Goal: Task Accomplishment & Management: Use online tool/utility

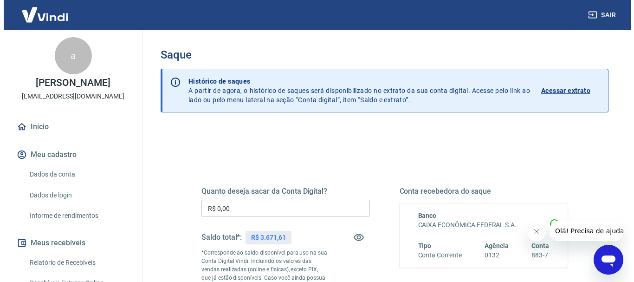
scroll to position [93, 0]
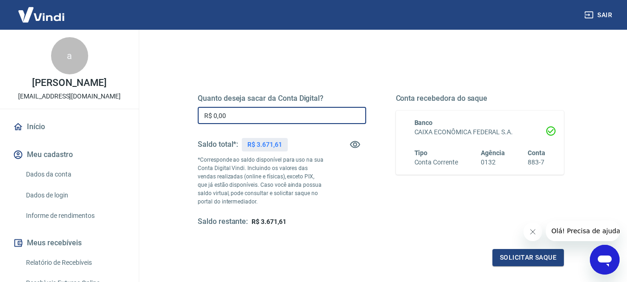
click at [271, 115] on input "R$ 0,00" at bounding box center [282, 115] width 168 height 17
type input "R$ 3.671,61"
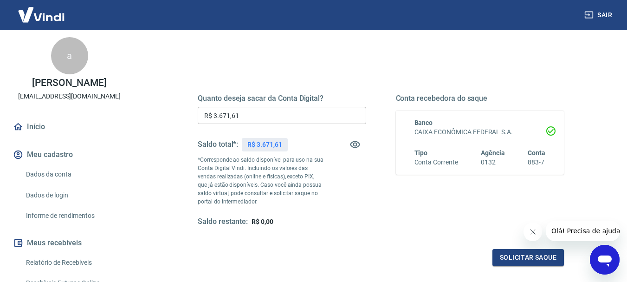
click at [336, 168] on div "Quanto deseja sacar da Conta Digital? R$ 3.671,61 ​ Saldo total*: R$ 3.671,61 *…" at bounding box center [282, 160] width 168 height 133
click at [501, 257] on button "Solicitar saque" at bounding box center [527, 257] width 71 height 17
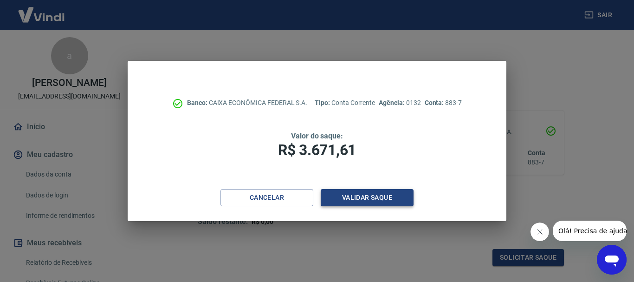
click at [348, 200] on button "Validar saque" at bounding box center [367, 197] width 93 height 17
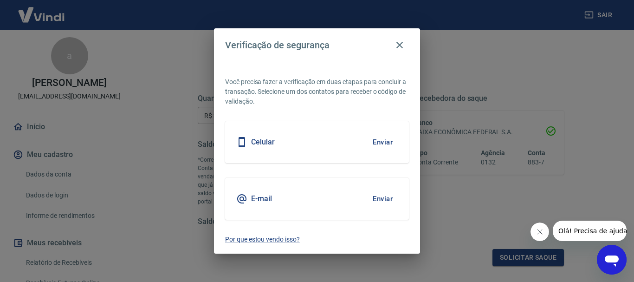
drag, startPoint x: 379, startPoint y: 198, endPoint x: 374, endPoint y: 193, distance: 6.9
click at [379, 197] on button "Enviar" at bounding box center [382, 198] width 30 height 19
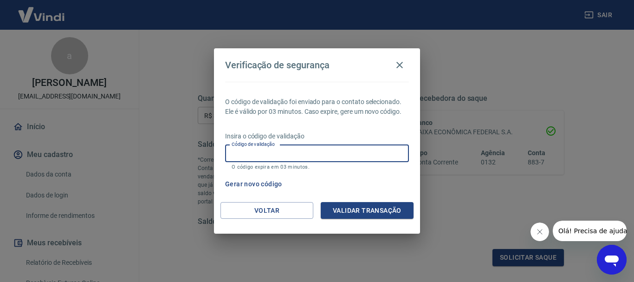
click at [324, 148] on input "Código de validação" at bounding box center [317, 153] width 184 height 17
paste input "465149"
type input "465149"
click at [339, 210] on button "Validar transação" at bounding box center [367, 210] width 93 height 17
